Goal: Check status: Check status

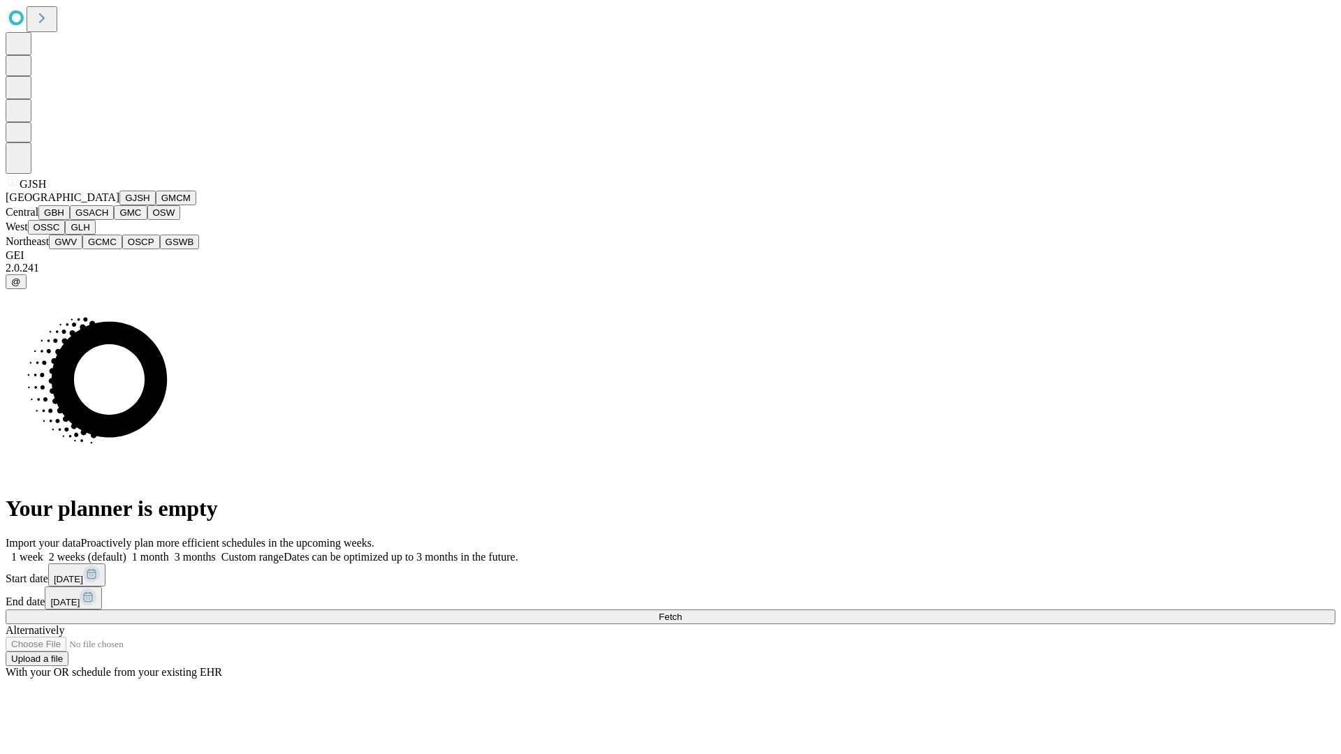
click at [119, 205] on button "GJSH" at bounding box center [137, 198] width 36 height 15
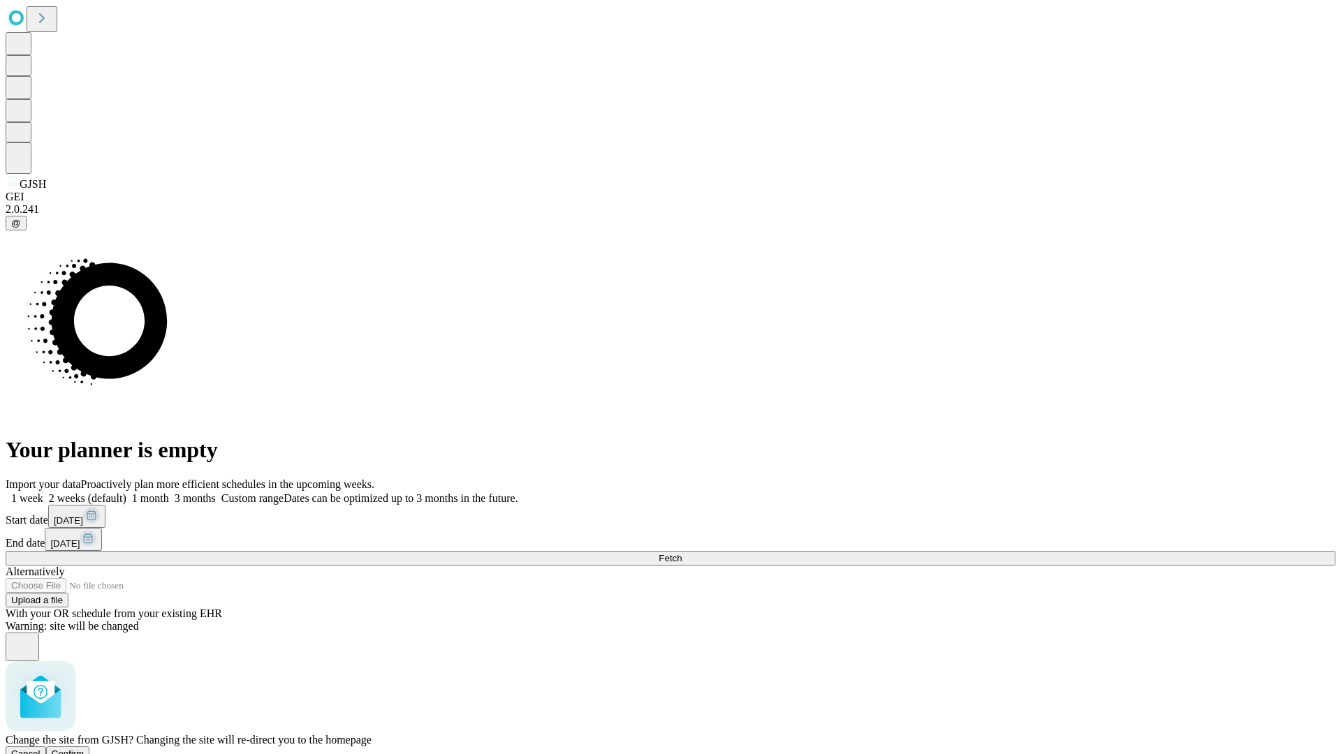
click at [84, 748] on span "Confirm" at bounding box center [68, 753] width 33 height 10
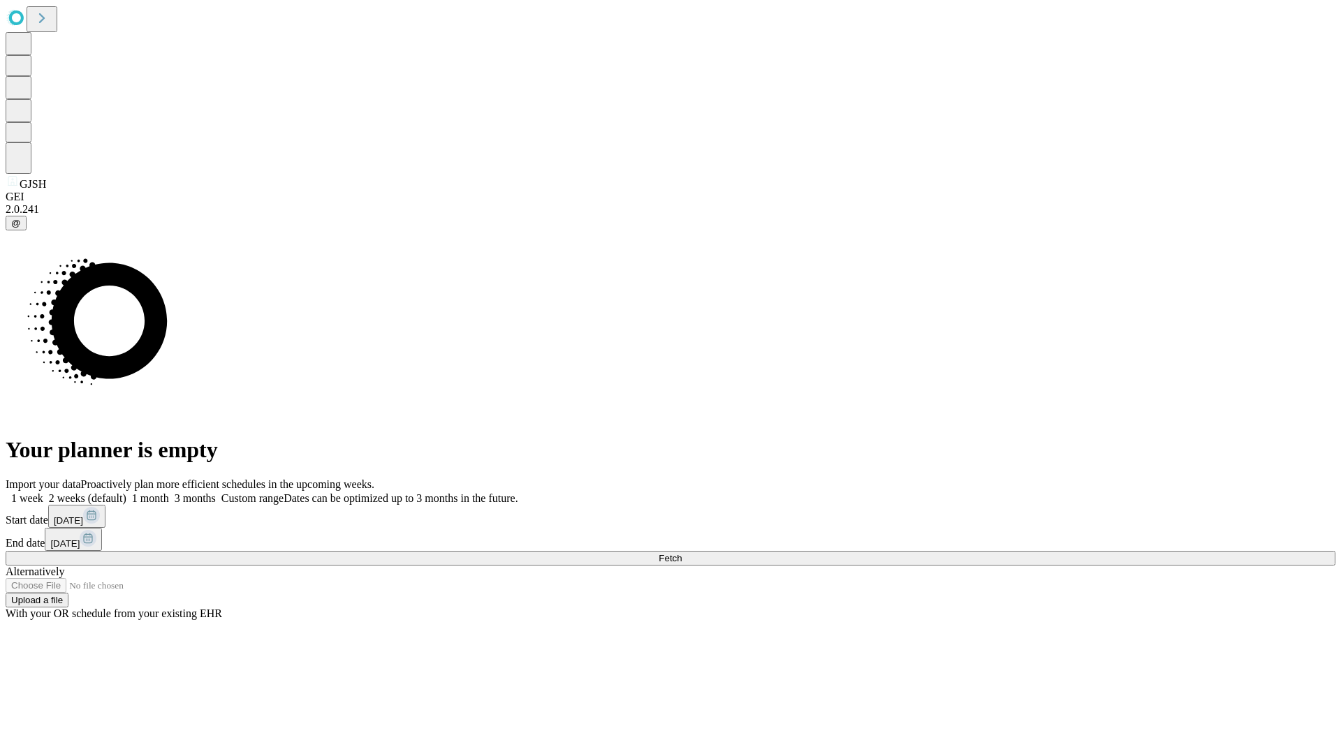
click at [169, 492] on label "1 month" at bounding box center [147, 498] width 43 height 12
click at [681, 553] on span "Fetch" at bounding box center [669, 558] width 23 height 10
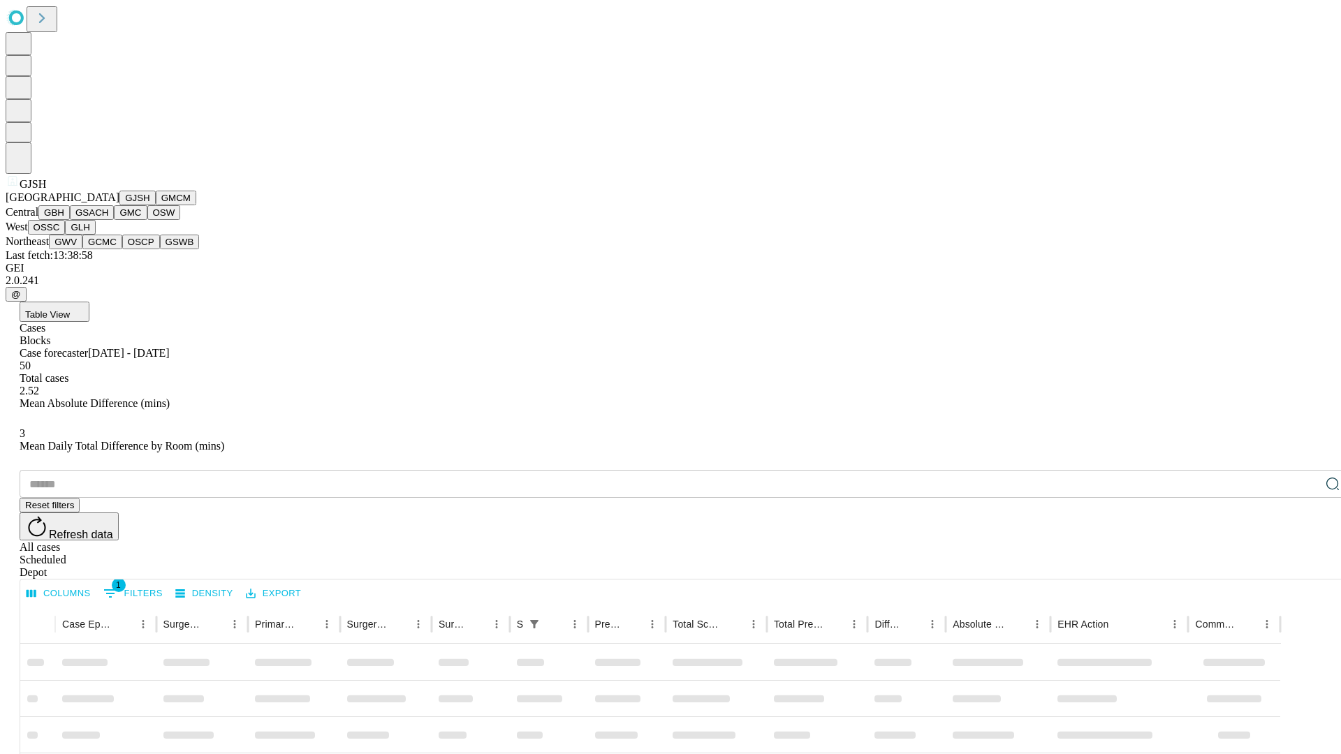
click at [156, 205] on button "GMCM" at bounding box center [176, 198] width 40 height 15
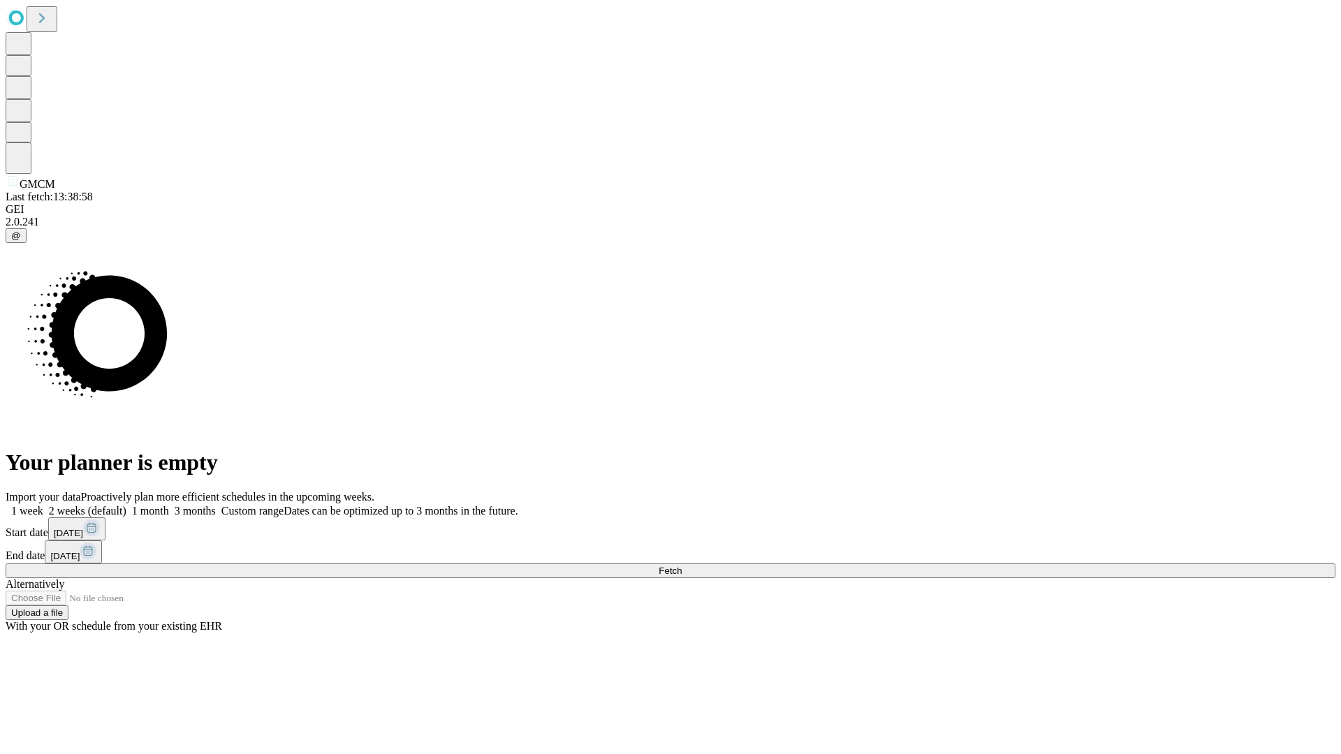
click at [169, 505] on label "1 month" at bounding box center [147, 511] width 43 height 12
click at [681, 566] on span "Fetch" at bounding box center [669, 571] width 23 height 10
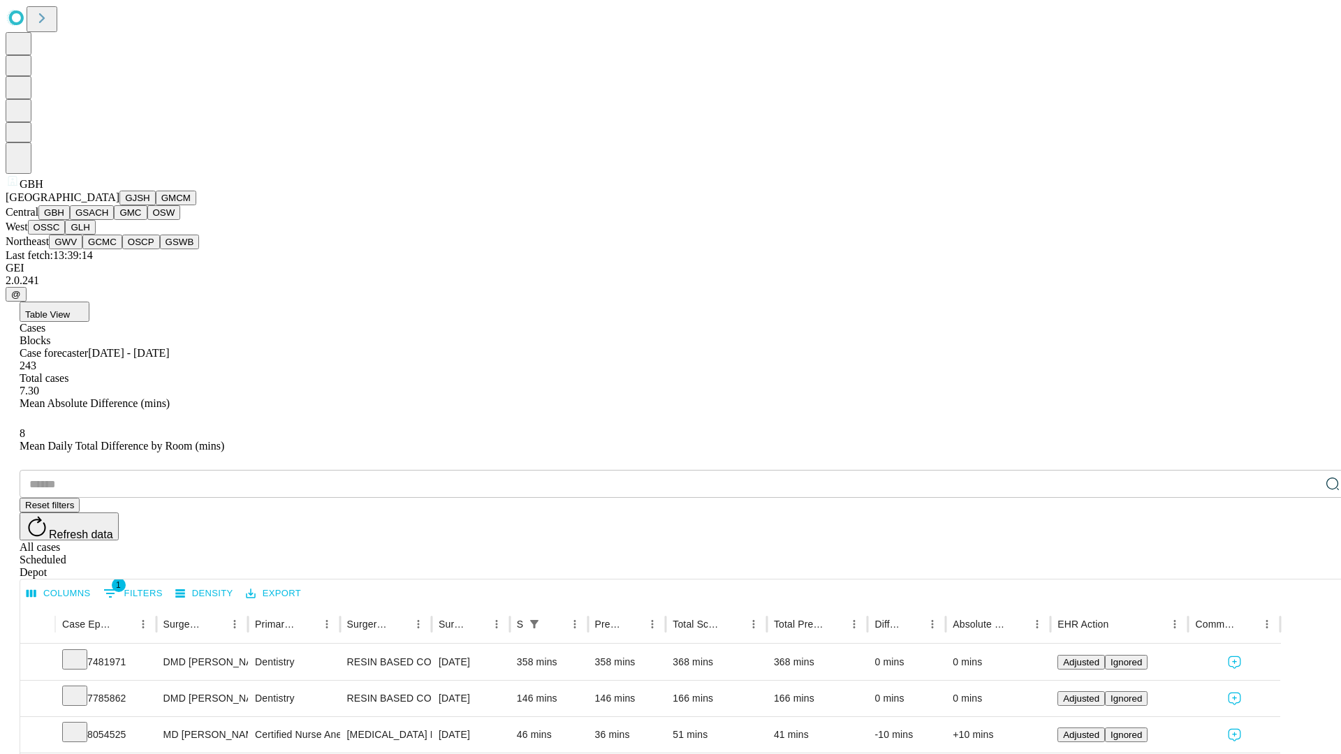
click at [108, 220] on button "GSACH" at bounding box center [92, 212] width 44 height 15
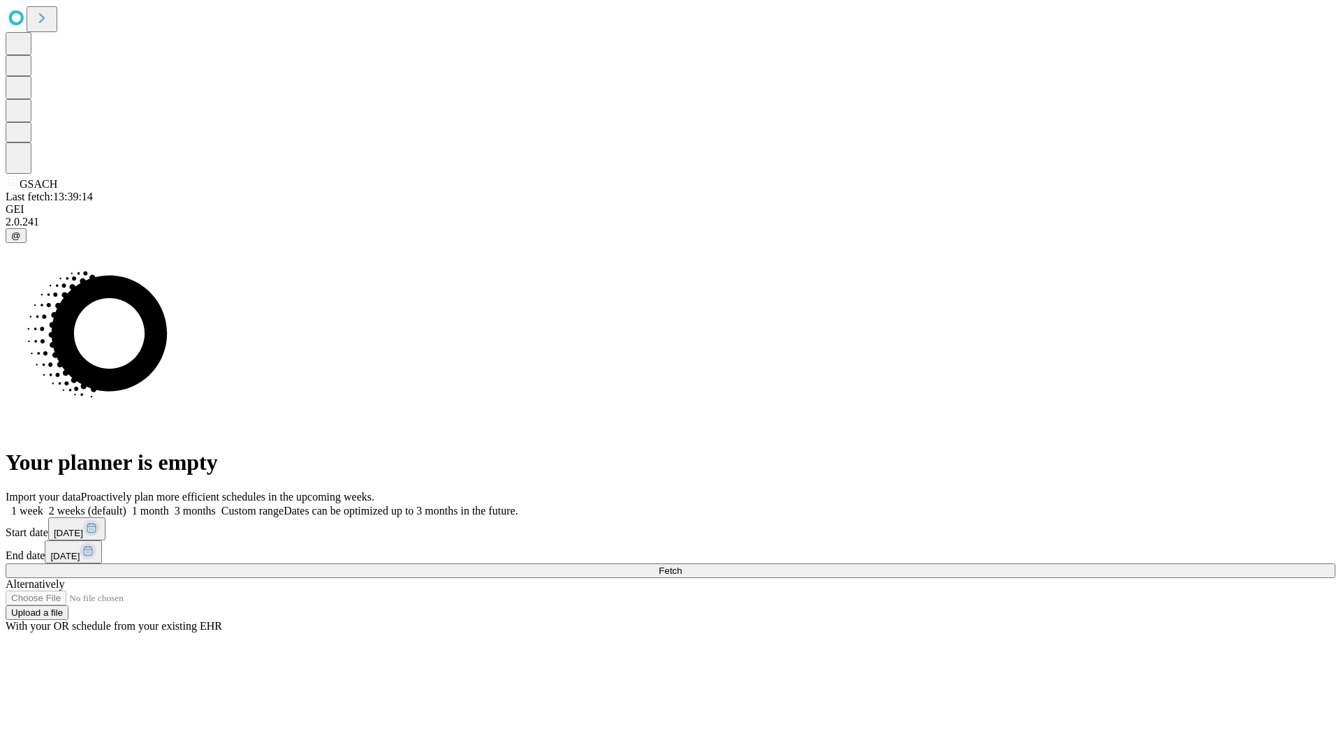
click at [681, 566] on span "Fetch" at bounding box center [669, 571] width 23 height 10
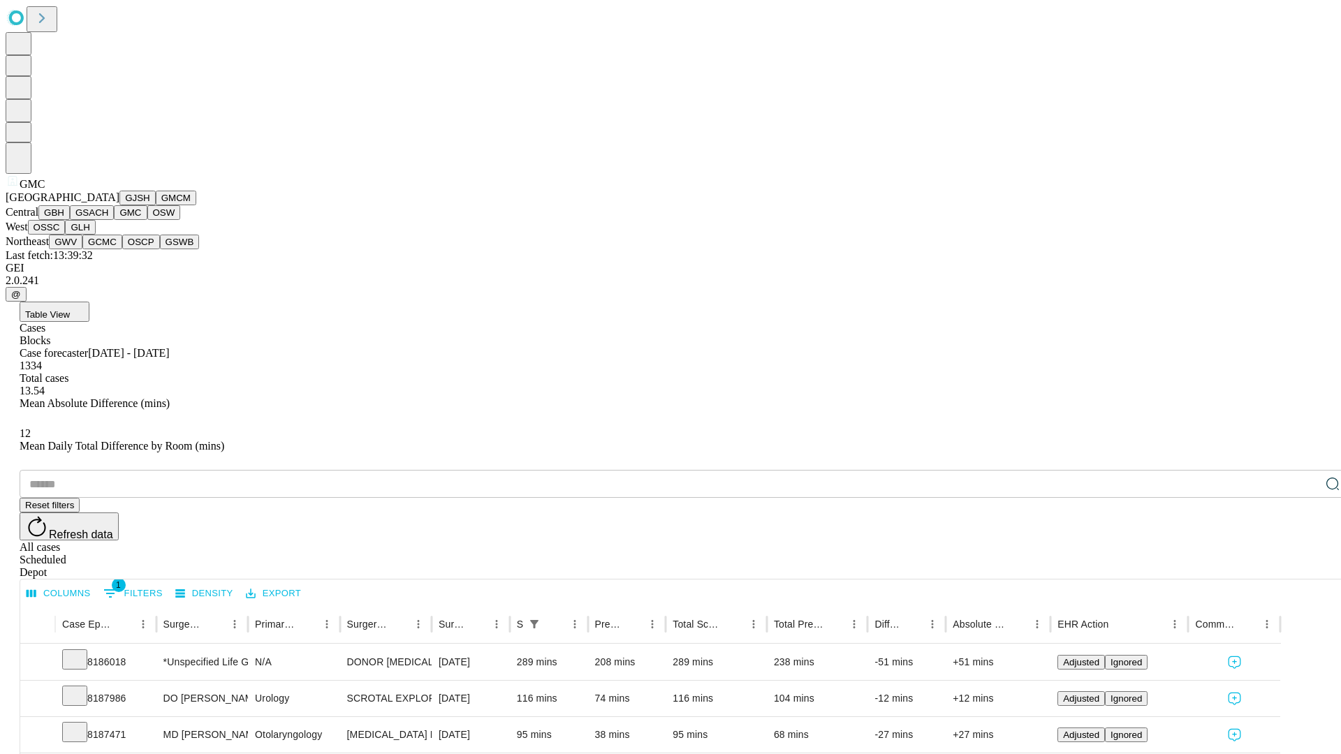
click at [147, 220] on button "OSW" at bounding box center [164, 212] width 34 height 15
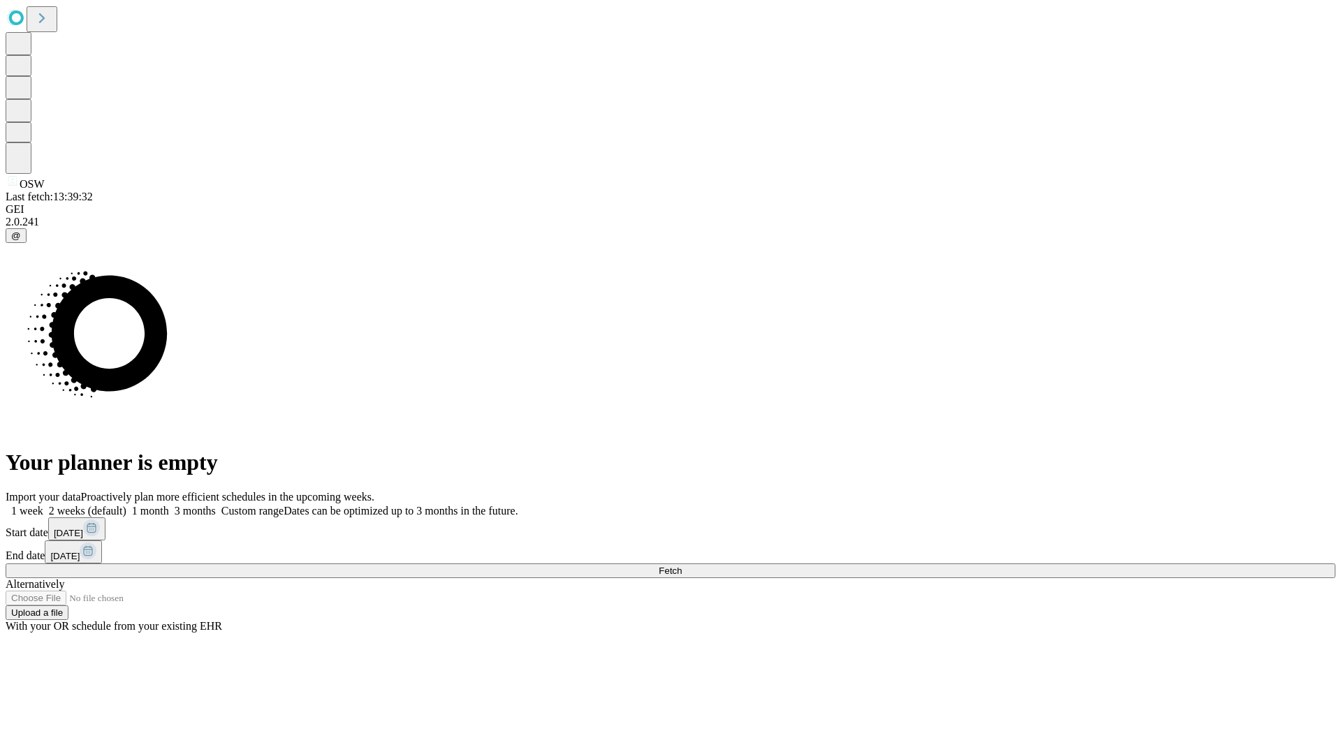
click at [681, 566] on span "Fetch" at bounding box center [669, 571] width 23 height 10
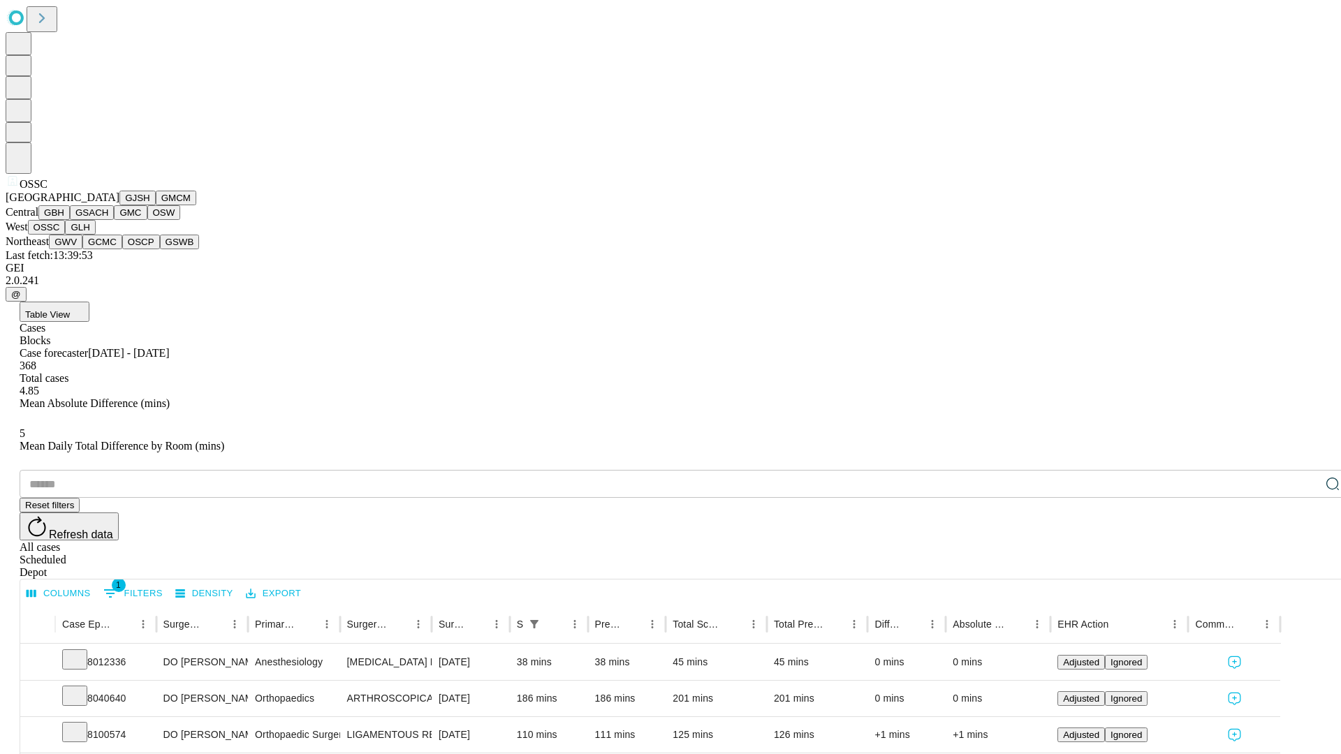
click at [95, 235] on button "GLH" at bounding box center [80, 227] width 30 height 15
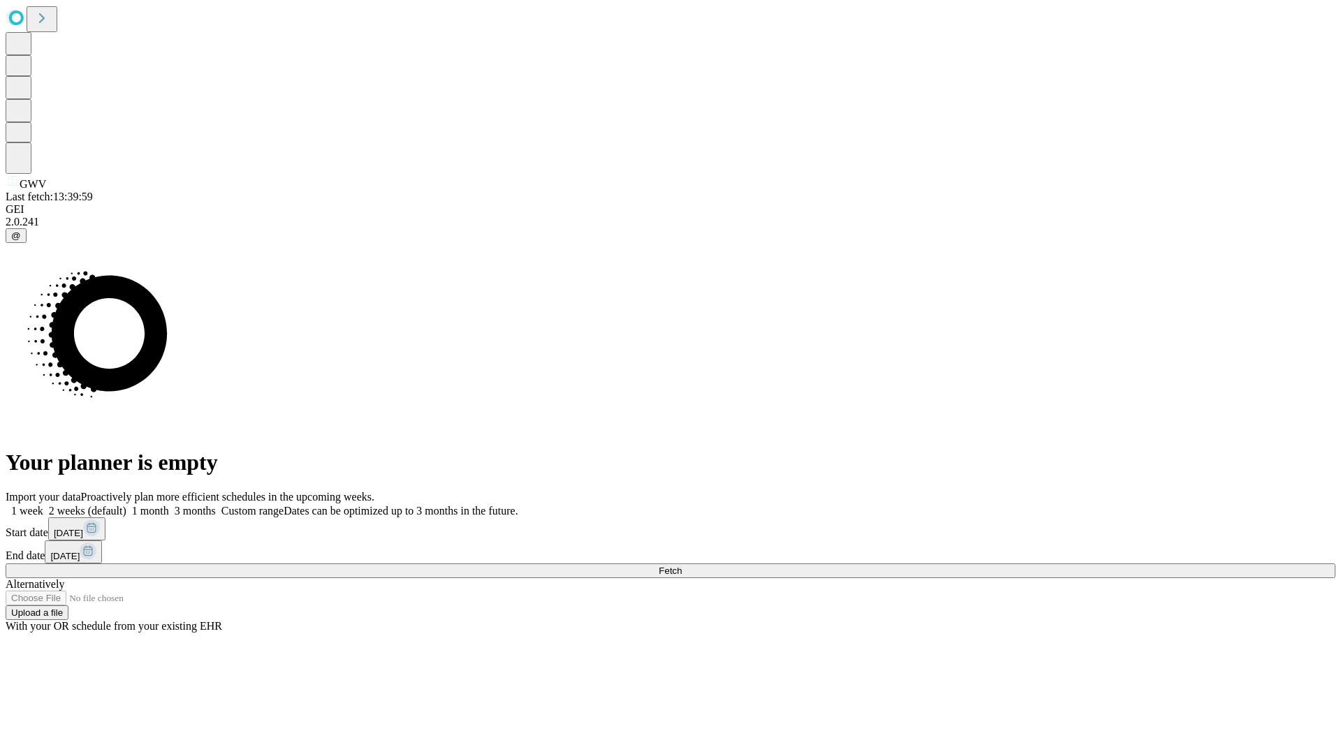
click at [169, 505] on label "1 month" at bounding box center [147, 511] width 43 height 12
click at [681, 566] on span "Fetch" at bounding box center [669, 571] width 23 height 10
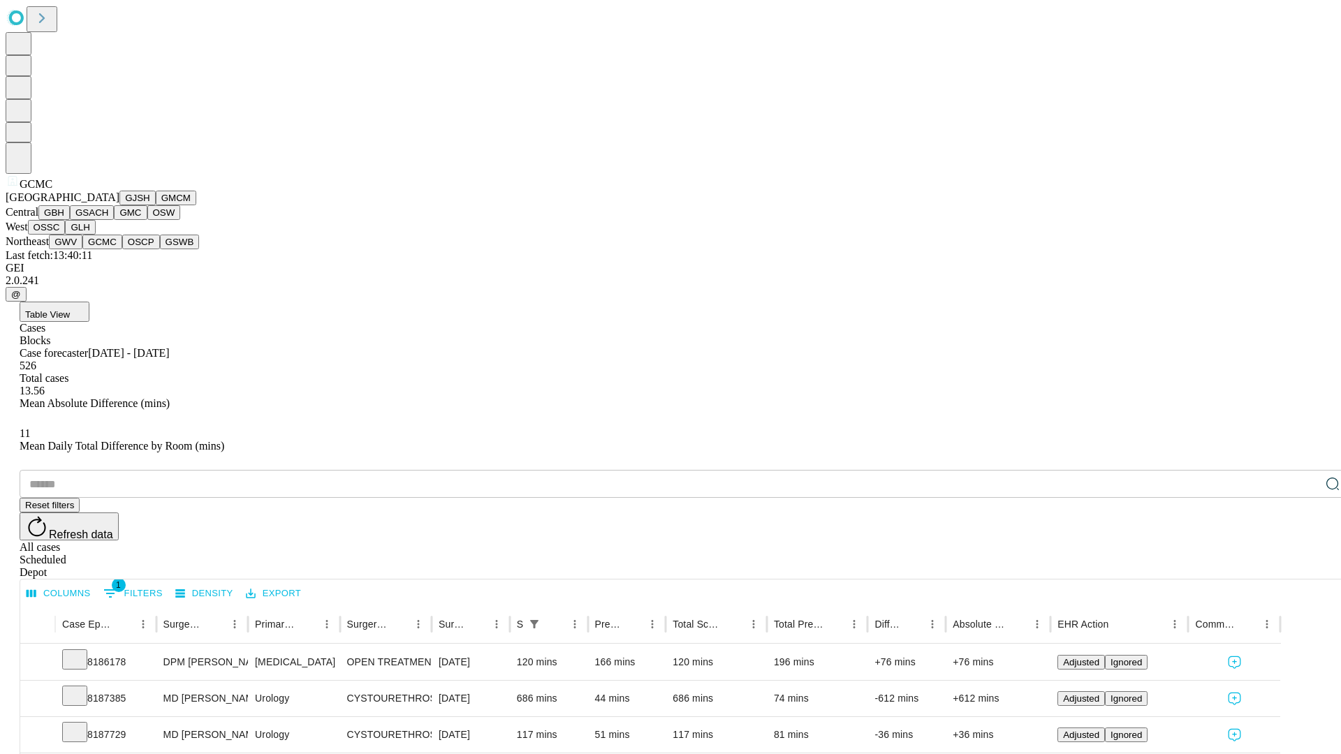
click at [122, 249] on button "OSCP" at bounding box center [141, 242] width 38 height 15
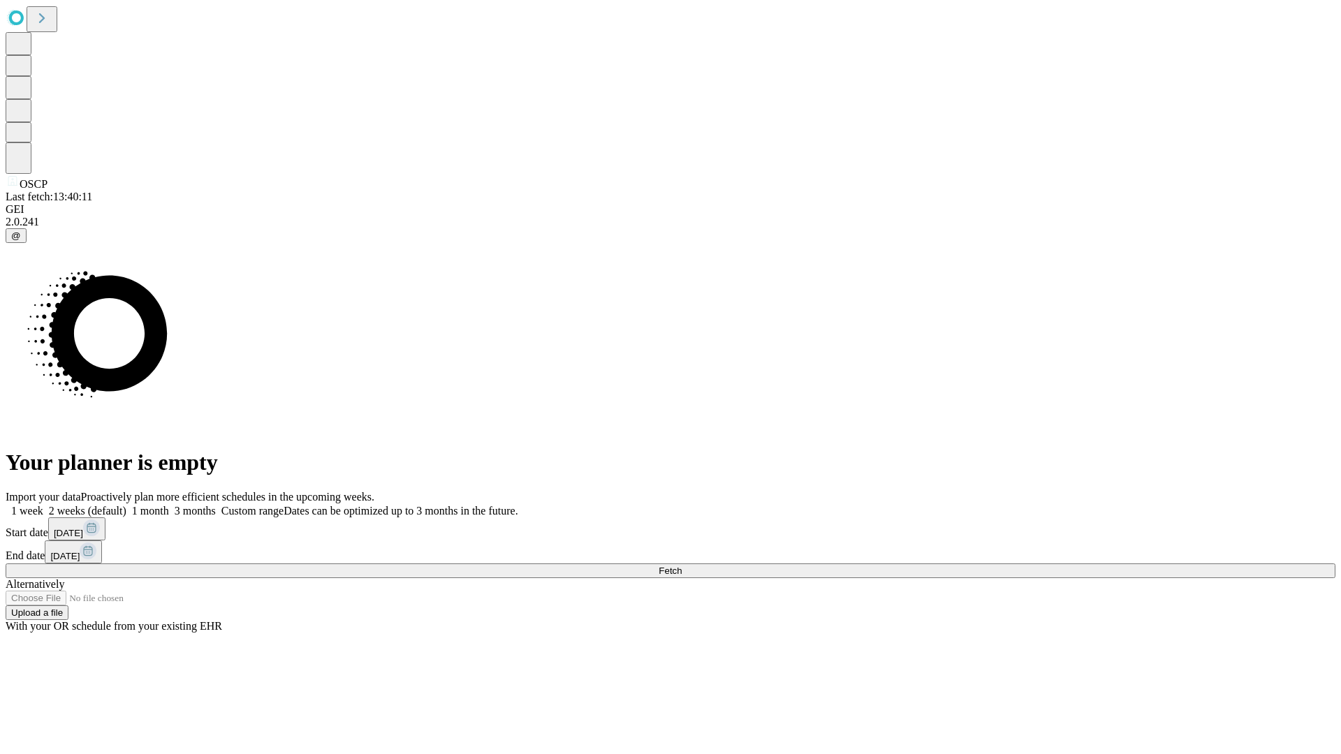
click at [169, 505] on label "1 month" at bounding box center [147, 511] width 43 height 12
click at [681, 566] on span "Fetch" at bounding box center [669, 571] width 23 height 10
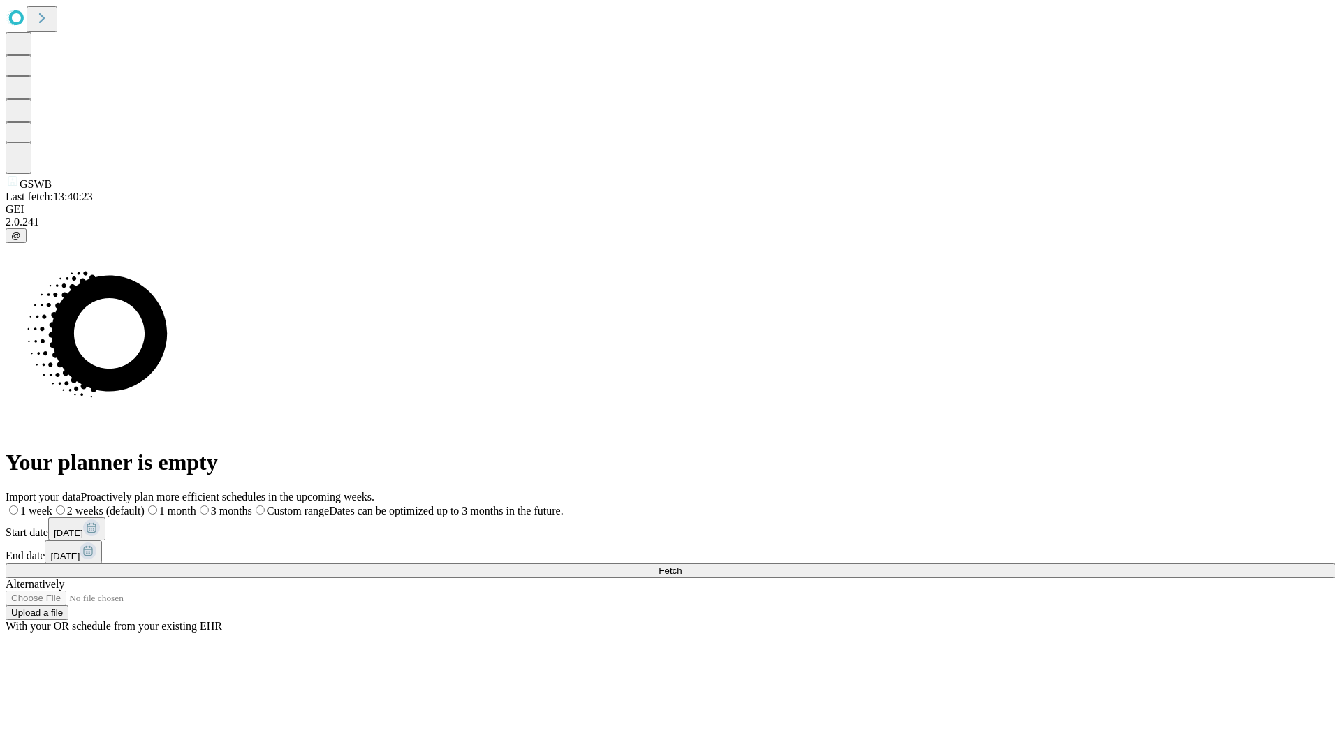
click at [196, 505] on label "1 month" at bounding box center [171, 511] width 52 height 12
click at [681, 566] on span "Fetch" at bounding box center [669, 571] width 23 height 10
